Goal: Task Accomplishment & Management: Complete application form

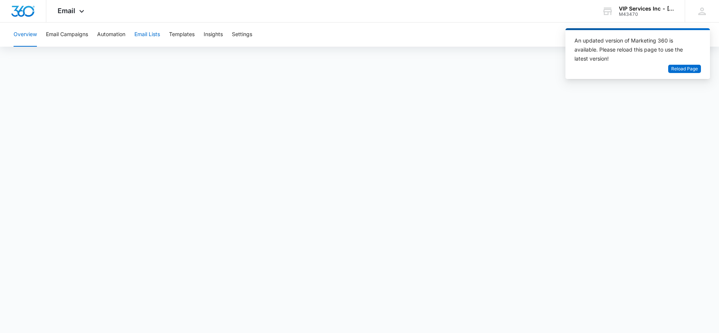
click at [142, 38] on button "Email Lists" at bounding box center [147, 35] width 26 height 24
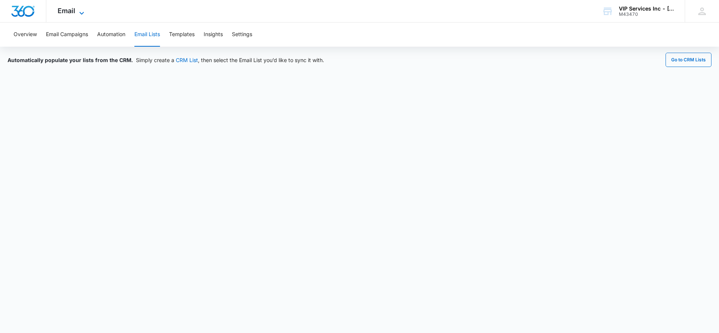
click at [79, 11] on icon at bounding box center [81, 13] width 9 height 9
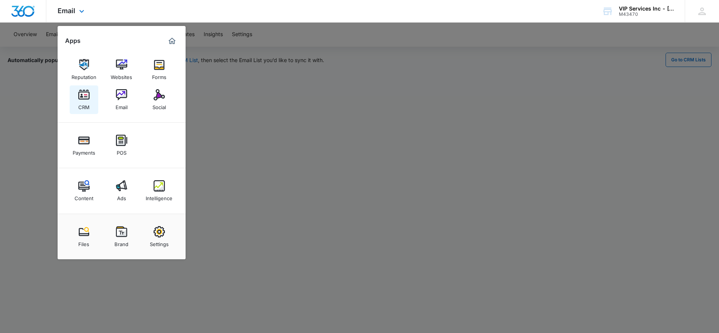
click at [79, 98] on img at bounding box center [83, 94] width 11 height 11
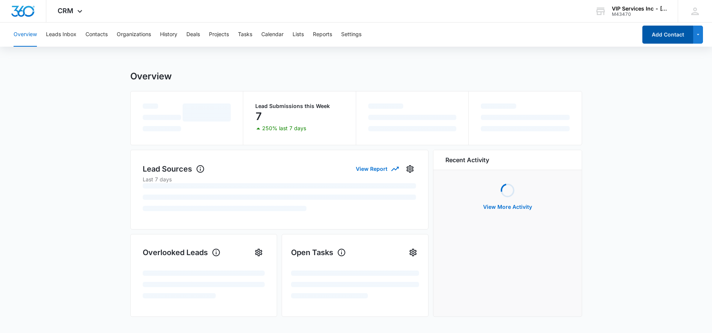
click at [658, 35] on button "Add Contact" at bounding box center [668, 35] width 51 height 18
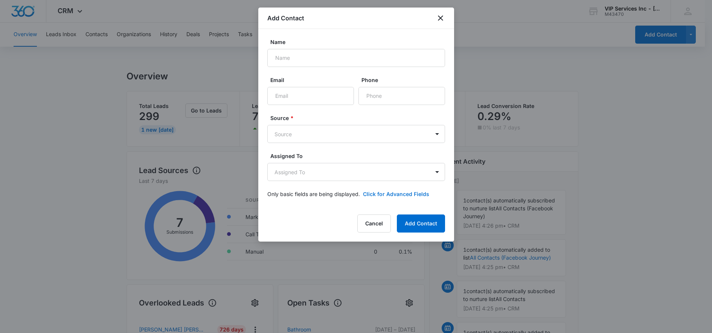
click at [408, 194] on button "Click for Advanced Fields" at bounding box center [396, 194] width 66 height 8
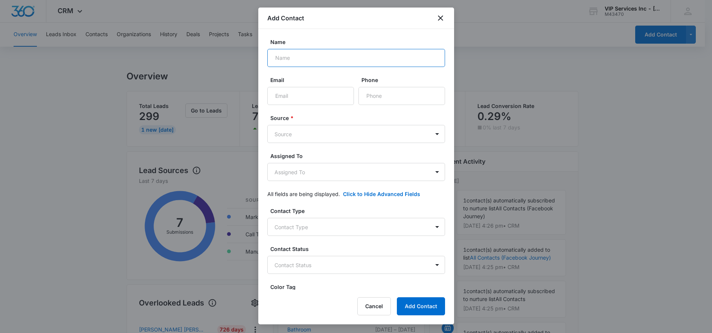
drag, startPoint x: 289, startPoint y: 65, endPoint x: 283, endPoint y: 59, distance: 8.8
click at [289, 65] on input "Name" at bounding box center [356, 58] width 178 height 18
type input "Laurie Steenis"
paste input "lauriesteenis@kw.com"
type input "lauriesteenis@kw.com"
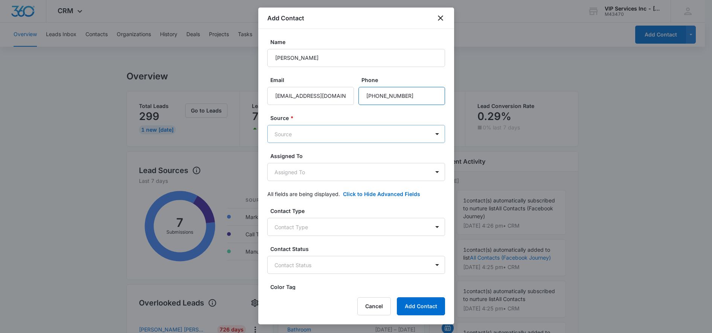
type input "(214) 729-0359"
click at [279, 136] on body "CRM Apps Reputation Websites Forms CRM Email Social Payments POS Content Ads In…" at bounding box center [356, 325] width 712 height 651
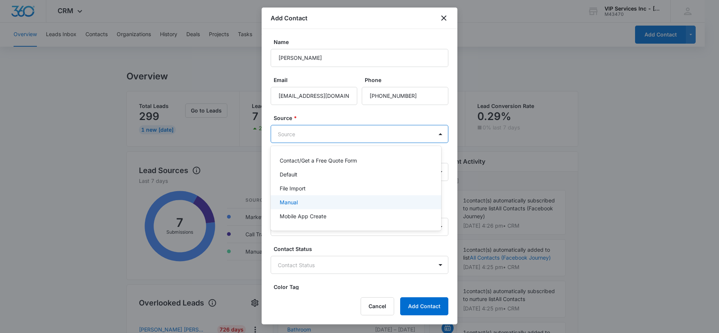
click at [297, 200] on p "Manual" at bounding box center [289, 203] width 18 height 8
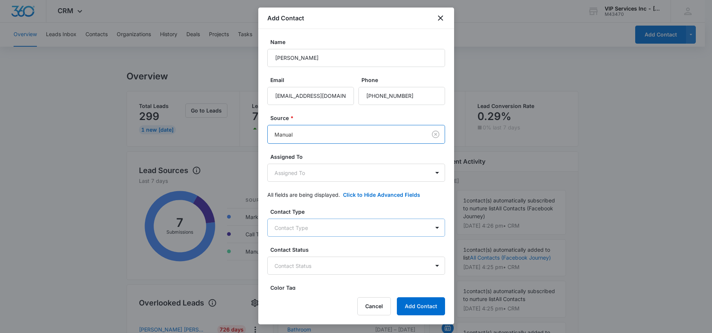
click at [327, 227] on body "CRM Apps Reputation Websites Forms CRM Email Social Payments POS Content Ads In…" at bounding box center [356, 325] width 712 height 651
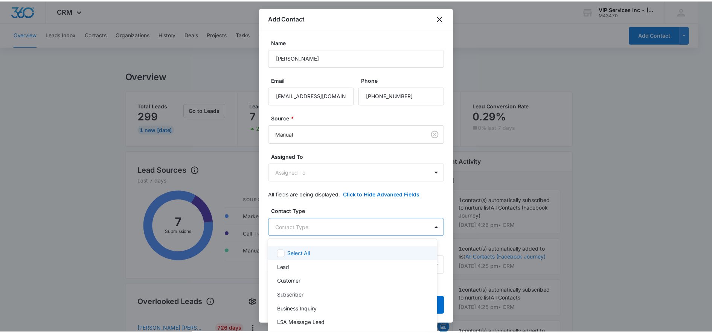
scroll to position [10, 0]
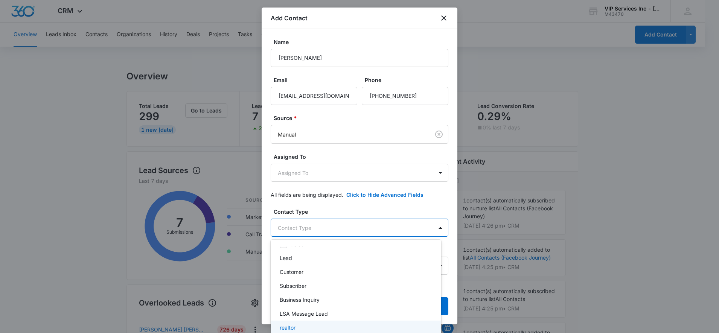
click at [289, 328] on p "realtor" at bounding box center [288, 328] width 16 height 8
click at [448, 269] on div at bounding box center [359, 166] width 719 height 333
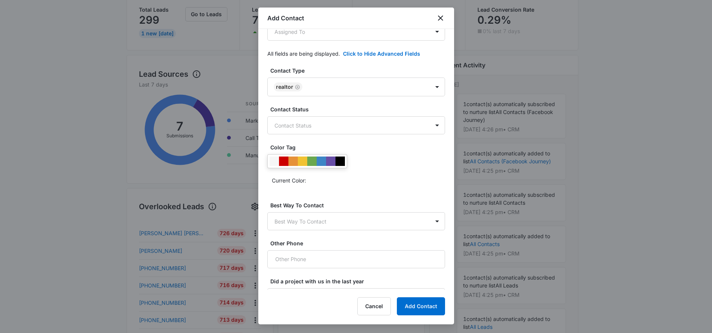
scroll to position [141, 0]
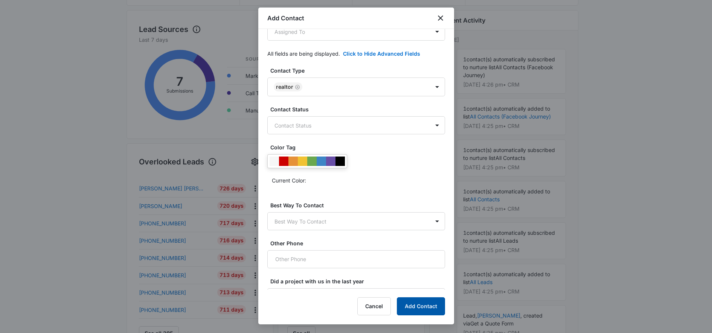
click at [411, 310] on button "Add Contact" at bounding box center [421, 307] width 48 height 18
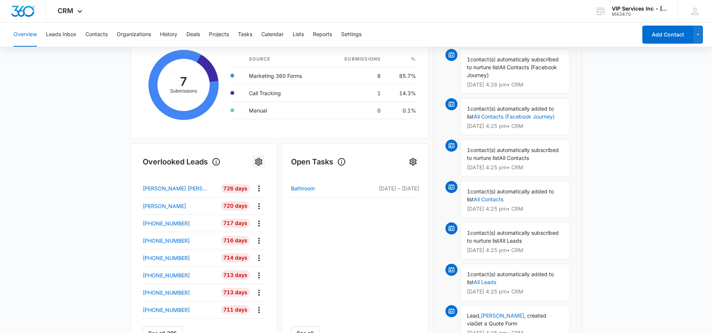
click at [259, 163] on icon "Settings" at bounding box center [258, 162] width 7 height 8
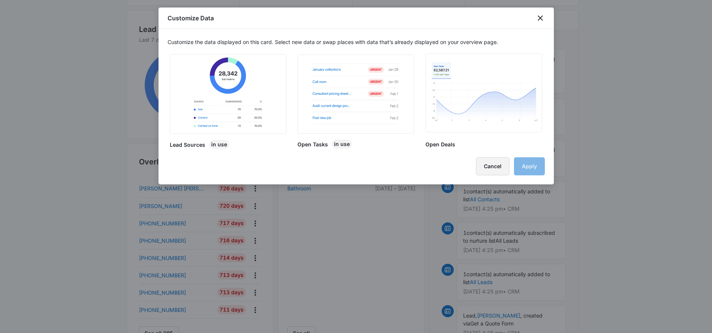
click at [483, 168] on button "Cancel" at bounding box center [493, 166] width 34 height 18
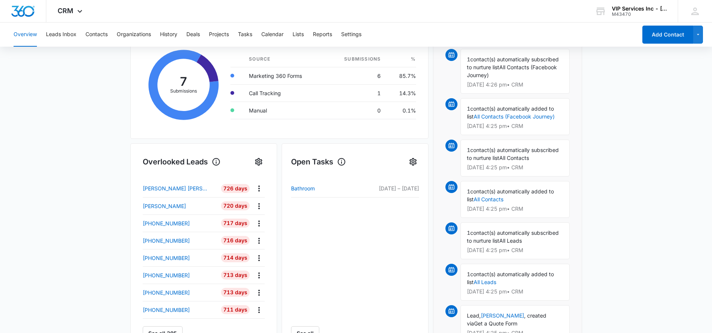
click at [216, 164] on icon at bounding box center [216, 161] width 9 height 9
click at [270, 176] on div "Overlooked Leads Name Lead age Quick actions Jessica Delphine 726 Days Robin Ca…" at bounding box center [203, 249] width 147 height 210
click at [259, 189] on icon "Actions" at bounding box center [259, 189] width 2 height 6
click at [105, 211] on main "Overview Total Leads 299 1 New Today Go to Leads Lead Submissions this Week 7 2…" at bounding box center [356, 220] width 712 height 580
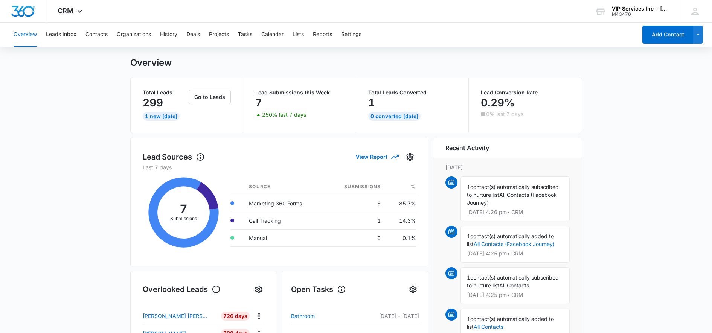
scroll to position [0, 0]
